Goal: Understand process/instructions: Learn how to perform a task or action

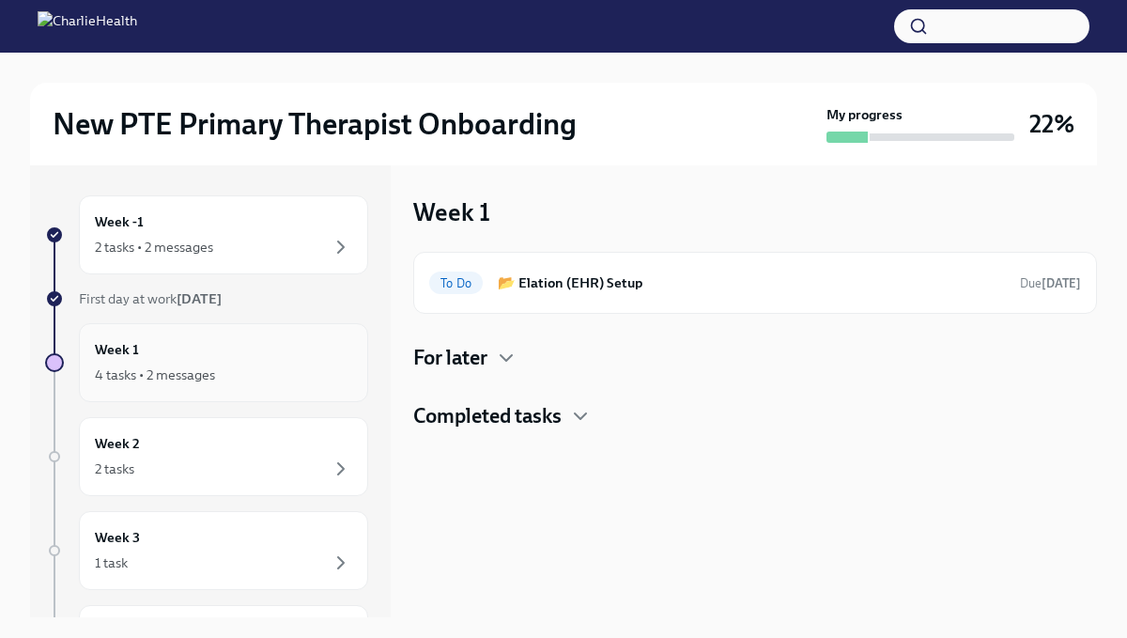
click at [257, 363] on div "4 tasks • 2 messages" at bounding box center [223, 374] width 257 height 23
click at [109, 352] on h6 "Week 1" at bounding box center [117, 349] width 44 height 21
click at [501, 349] on icon "button" at bounding box center [506, 358] width 23 height 23
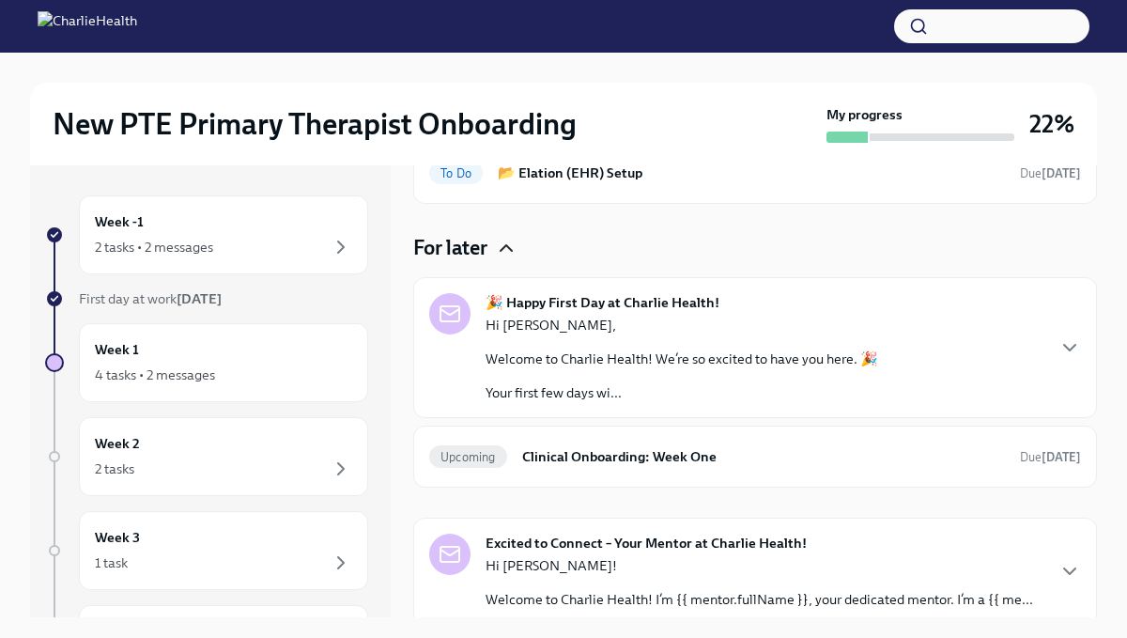
scroll to position [113, 0]
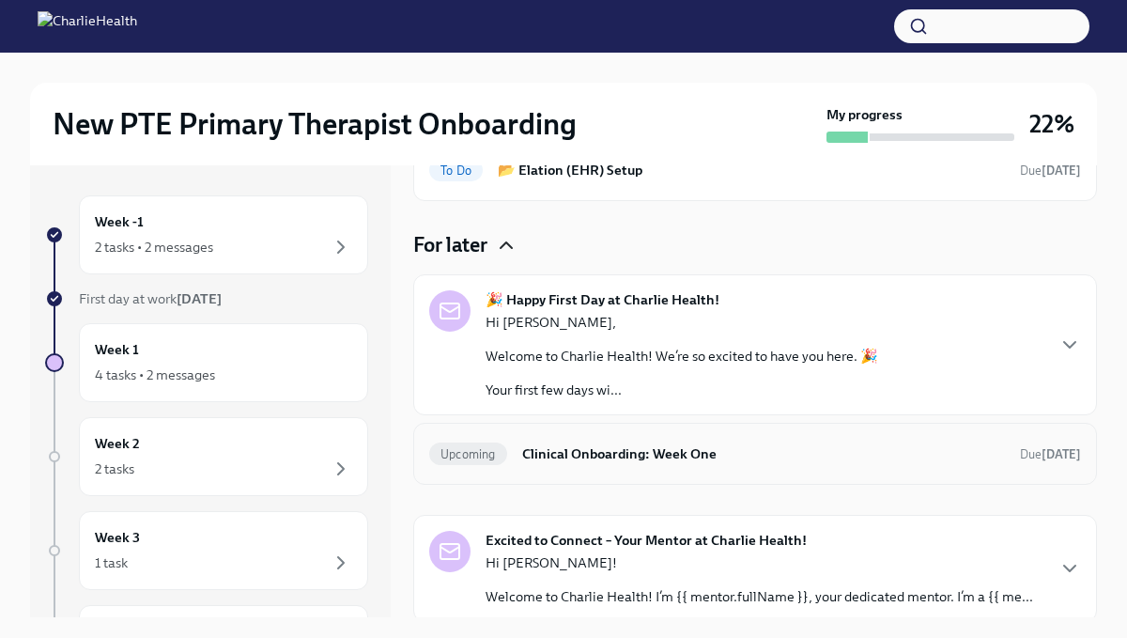
click at [681, 447] on h6 "Clinical Onboarding: Week One" at bounding box center [763, 453] width 483 height 21
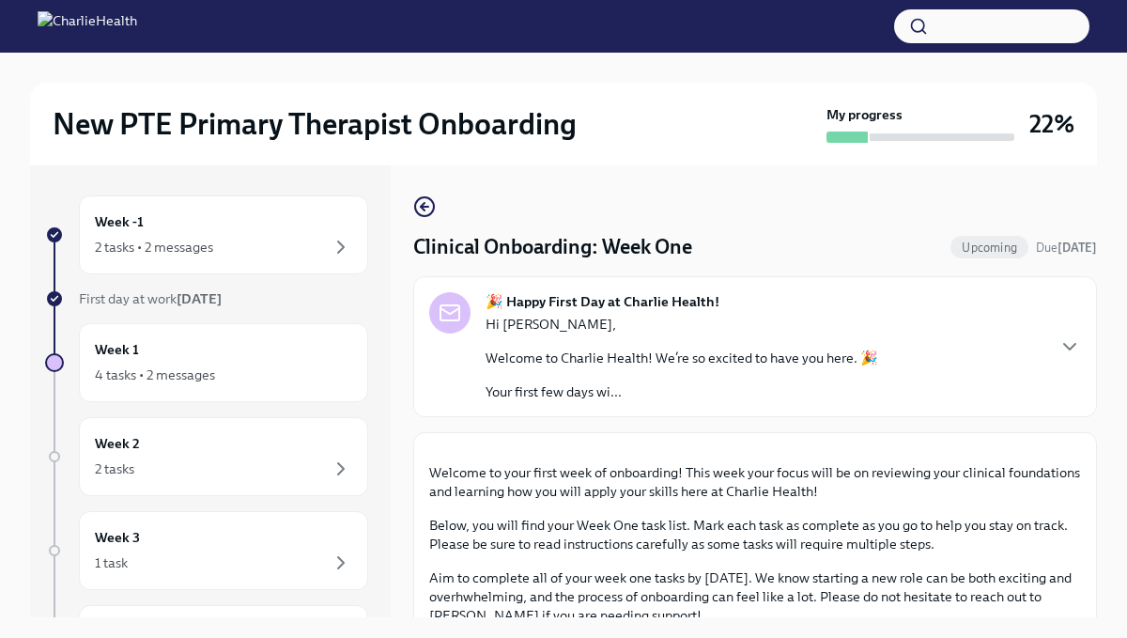
click at [1091, 624] on div "Week -1 2 tasks • 2 messages First day at work [DATE] Week 1 4 tasks • 2 messag…" at bounding box center [563, 406] width 1067 height 482
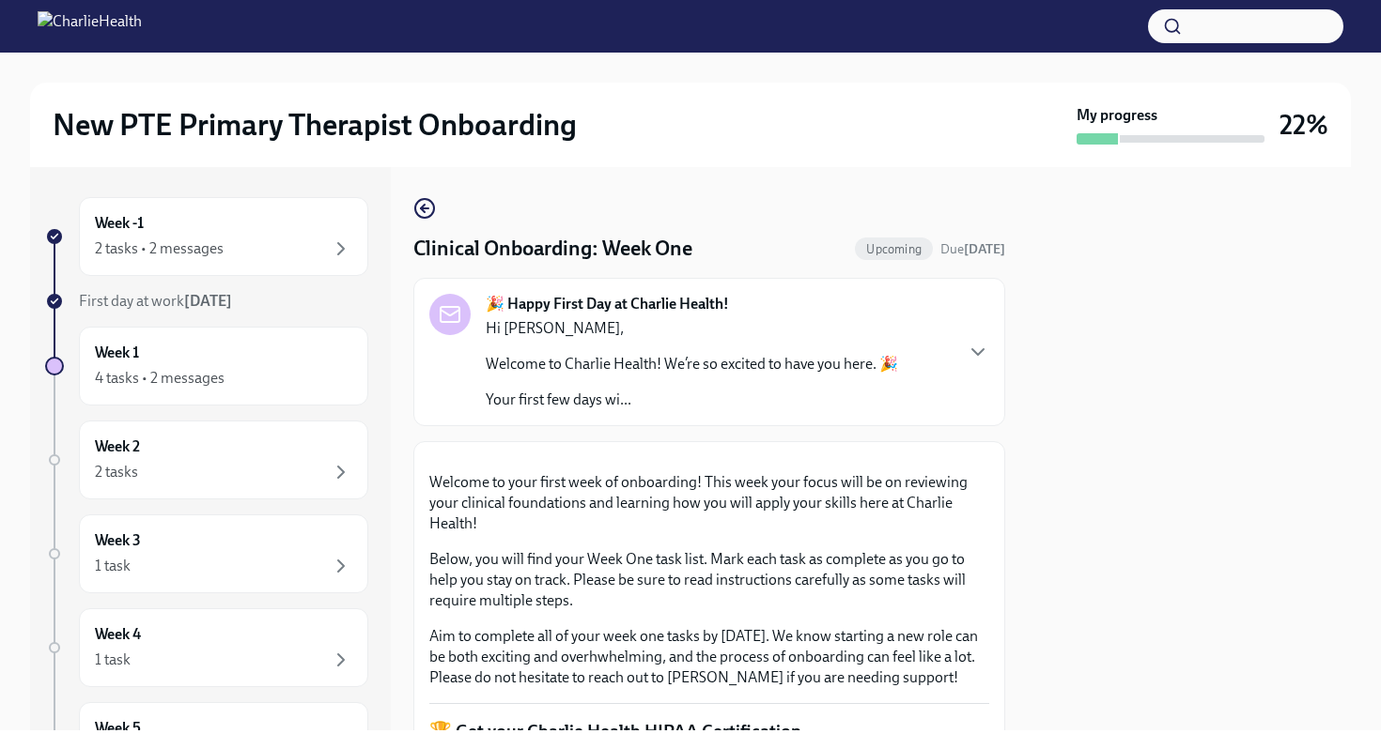
click at [1028, 637] on div at bounding box center [1189, 449] width 323 height 564
click at [951, 534] on p "Welcome to your first week of onboarding! This week your focus will be on revie…" at bounding box center [709, 503] width 560 height 62
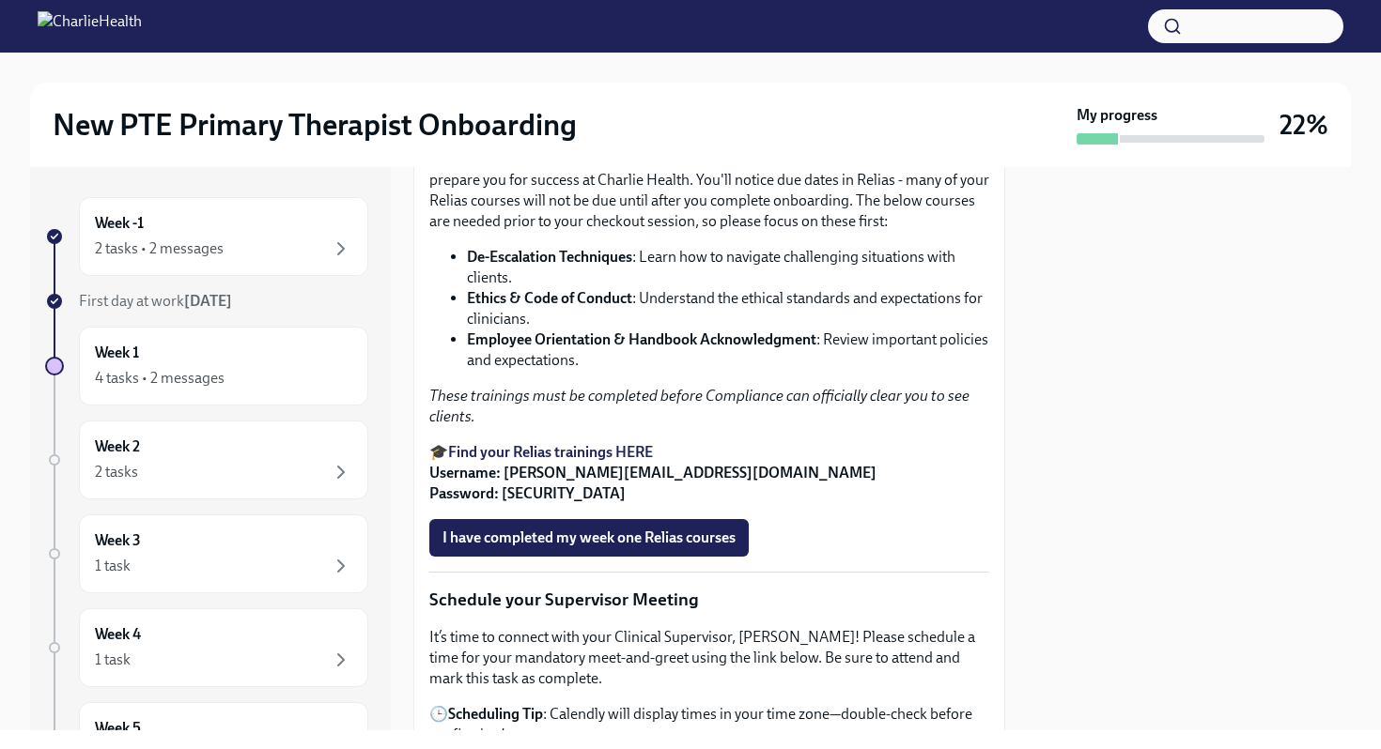
scroll to position [1277, 0]
